Goal: Find contact information: Find contact information

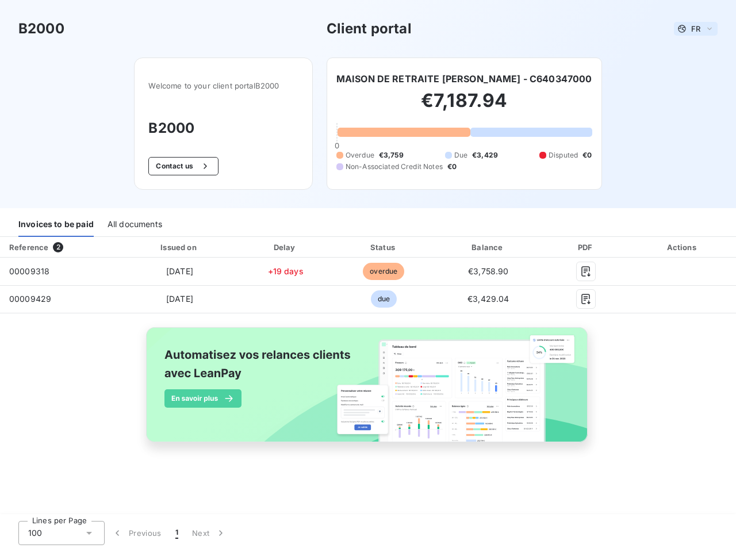
click at [695, 29] on span "FR" at bounding box center [695, 28] width 9 height 9
click at [182, 166] on button "Contact us" at bounding box center [183, 166] width 70 height 18
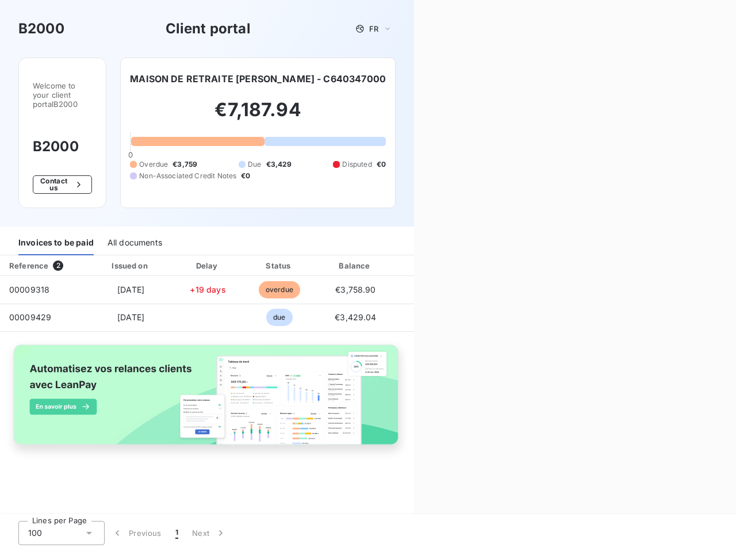
click at [460, 79] on div "Contact us Fill out the form below, and a member of our team will get back to y…" at bounding box center [575, 276] width 322 height 552
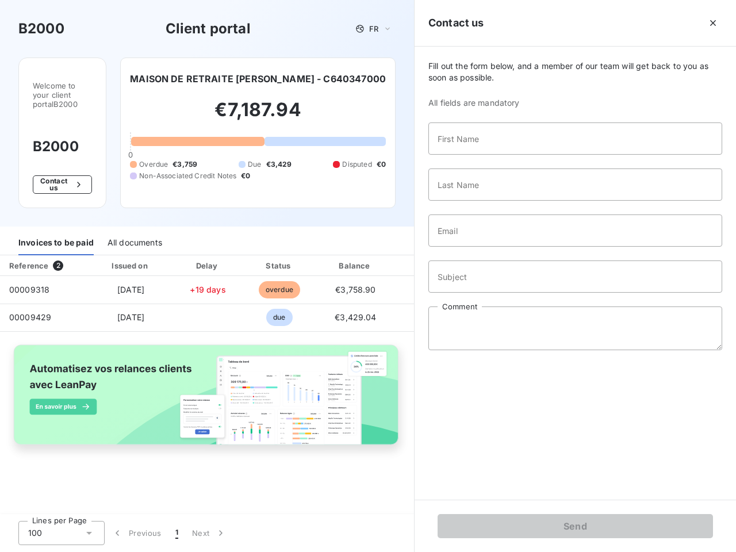
click at [56, 225] on div "Welcome to your client portal B2000 B2000 Contact us MAISON DE RETRAITE [PERSON…" at bounding box center [207, 141] width 414 height 169
click at [134, 225] on div "Welcome to your client portal B2000 B2000 Contact us MAISON DE RETRAITE [PERSON…" at bounding box center [207, 141] width 414 height 169
click at [60, 247] on div "Invoices to be paid" at bounding box center [55, 243] width 75 height 24
click at [179, 247] on div "Invoices to be paid All documents" at bounding box center [207, 243] width 414 height 24
click at [285, 247] on div "Invoices to be paid All documents" at bounding box center [207, 243] width 414 height 24
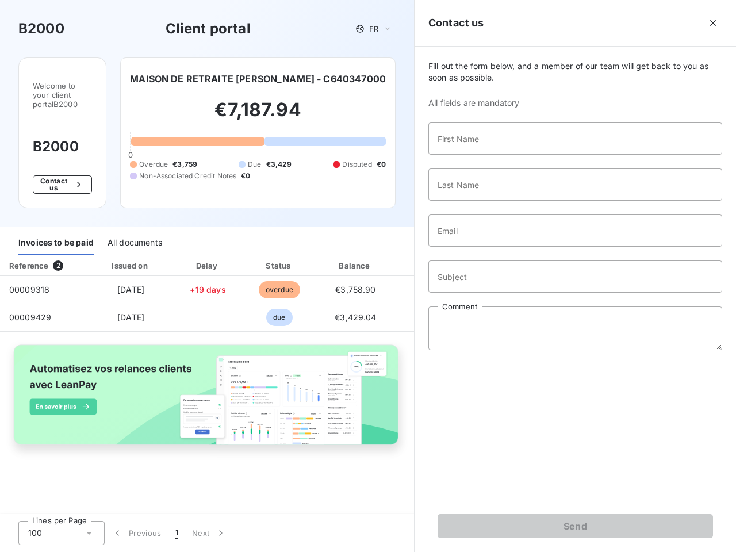
click at [383, 247] on div "Invoices to be paid All documents" at bounding box center [207, 243] width 414 height 24
click at [488, 247] on div "Fill out the form below, and a member of our team will get back to you as soon …" at bounding box center [574, 273] width 321 height 453
